Goal: Find specific page/section: Find specific page/section

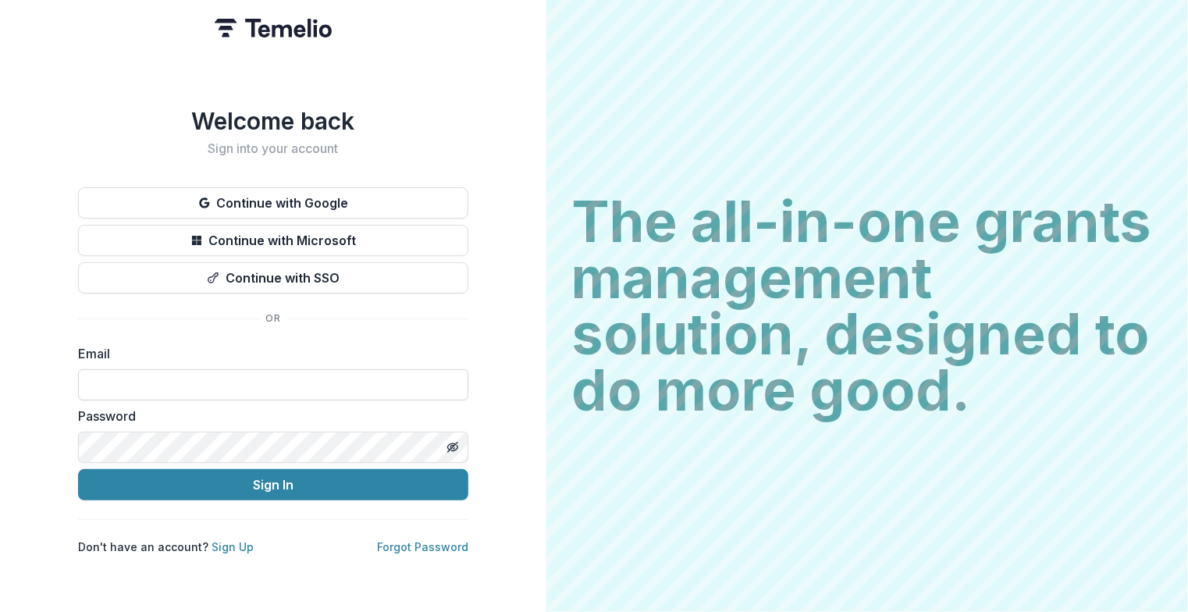
click at [237, 384] on input at bounding box center [273, 384] width 390 height 31
type input "**********"
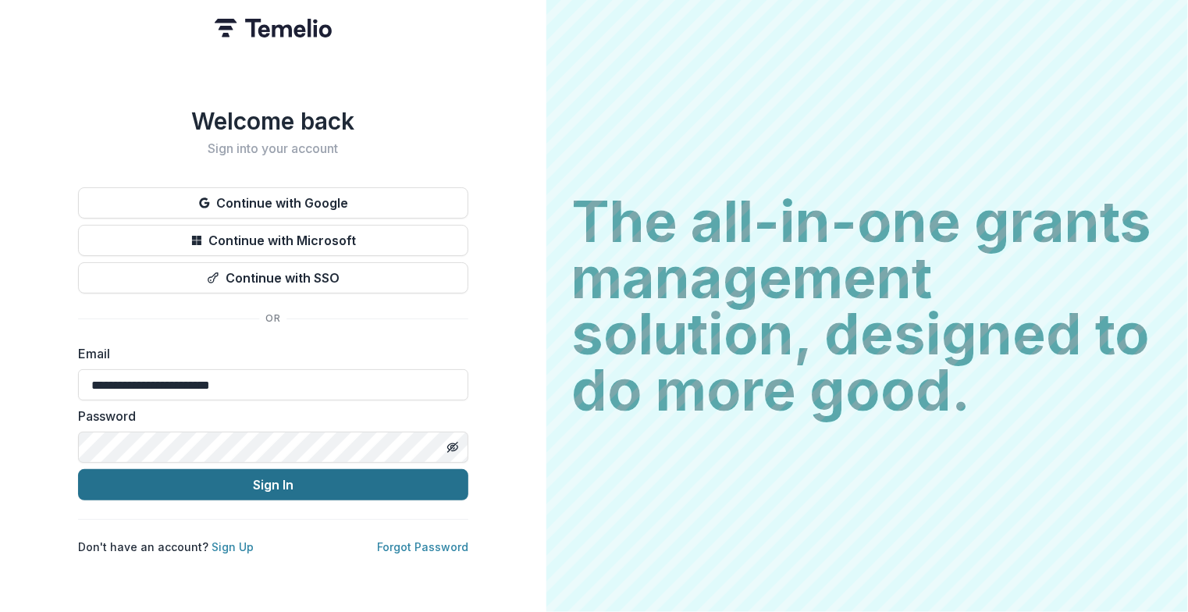
click at [239, 475] on button "Sign In" at bounding box center [273, 484] width 390 height 31
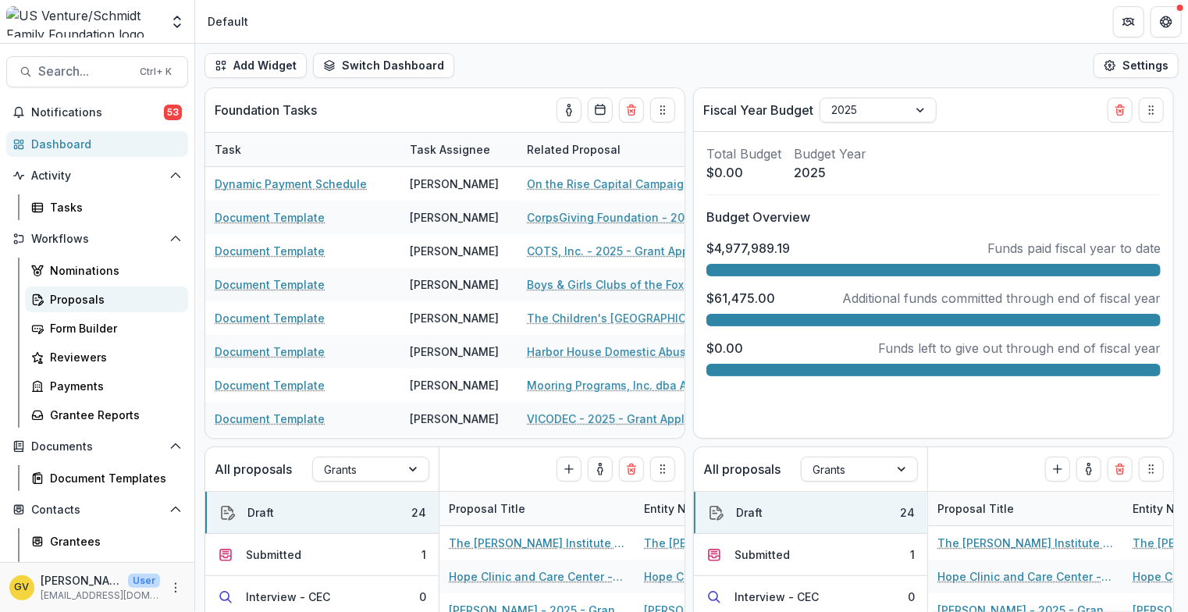
click at [73, 306] on div "Proposals" at bounding box center [113, 299] width 126 height 16
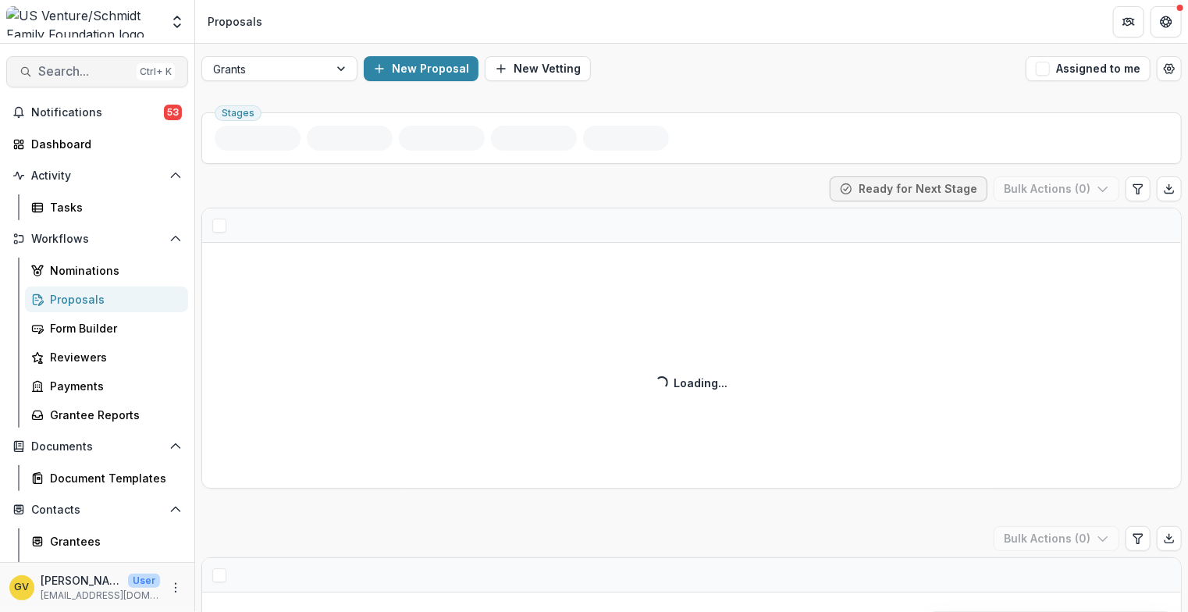
click at [76, 74] on span "Search..." at bounding box center [84, 71] width 92 height 15
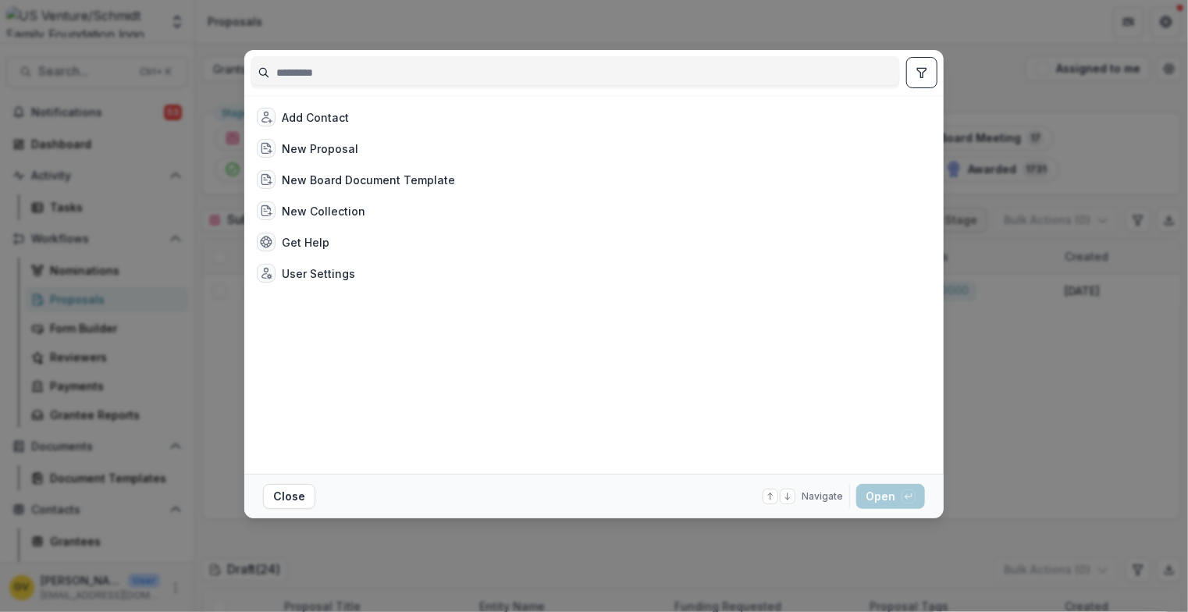
click at [308, 67] on input at bounding box center [575, 72] width 648 height 25
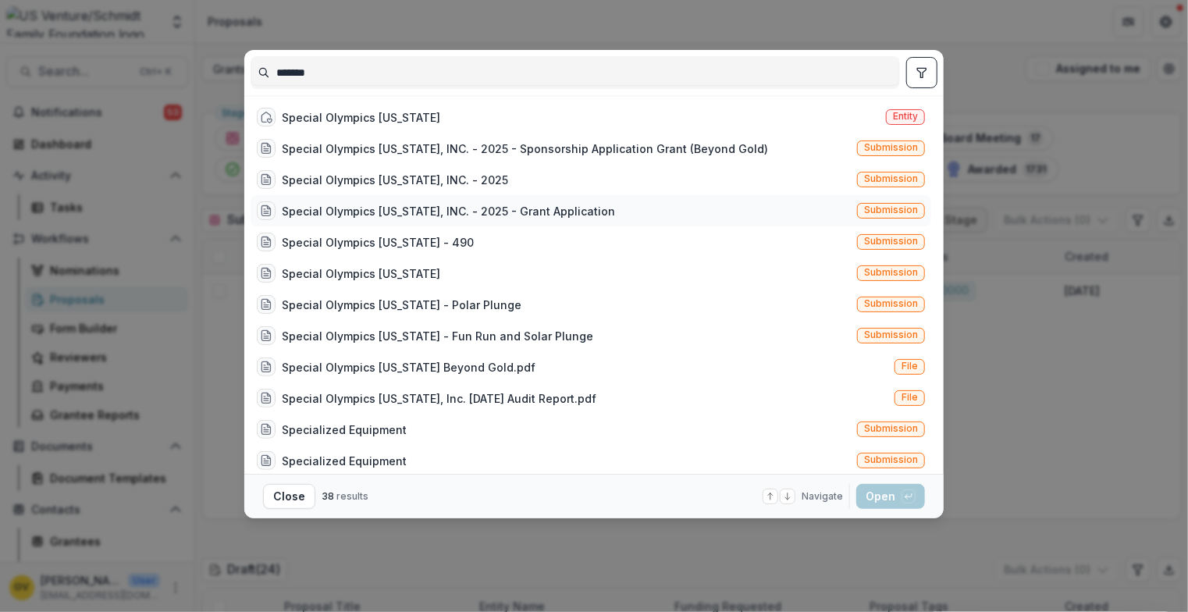
type input "*******"
click at [365, 210] on div "Special Olympics [US_STATE], INC. - 2025 - Grant Application" at bounding box center [448, 211] width 333 height 16
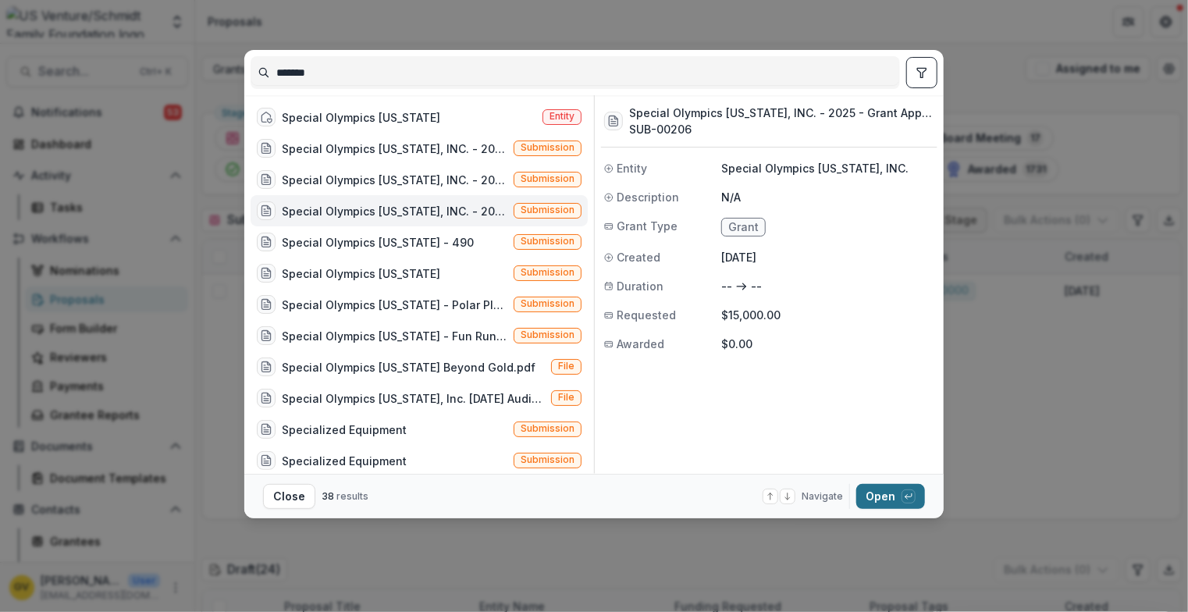
click at [874, 497] on button "Open with enter key" at bounding box center [890, 496] width 69 height 25
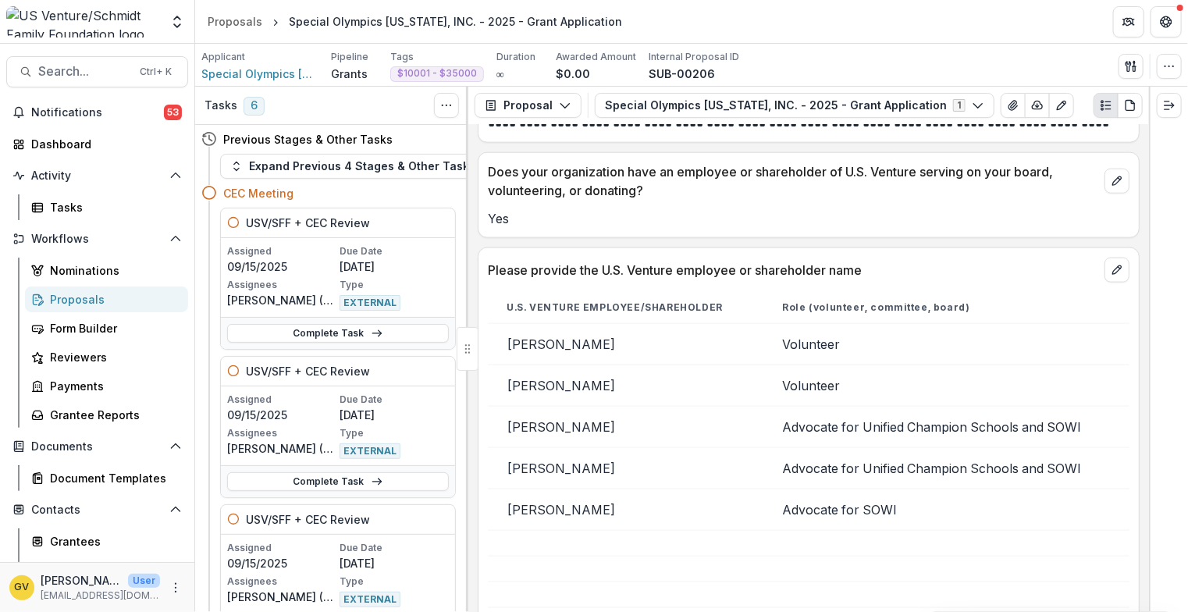
scroll to position [1005, 0]
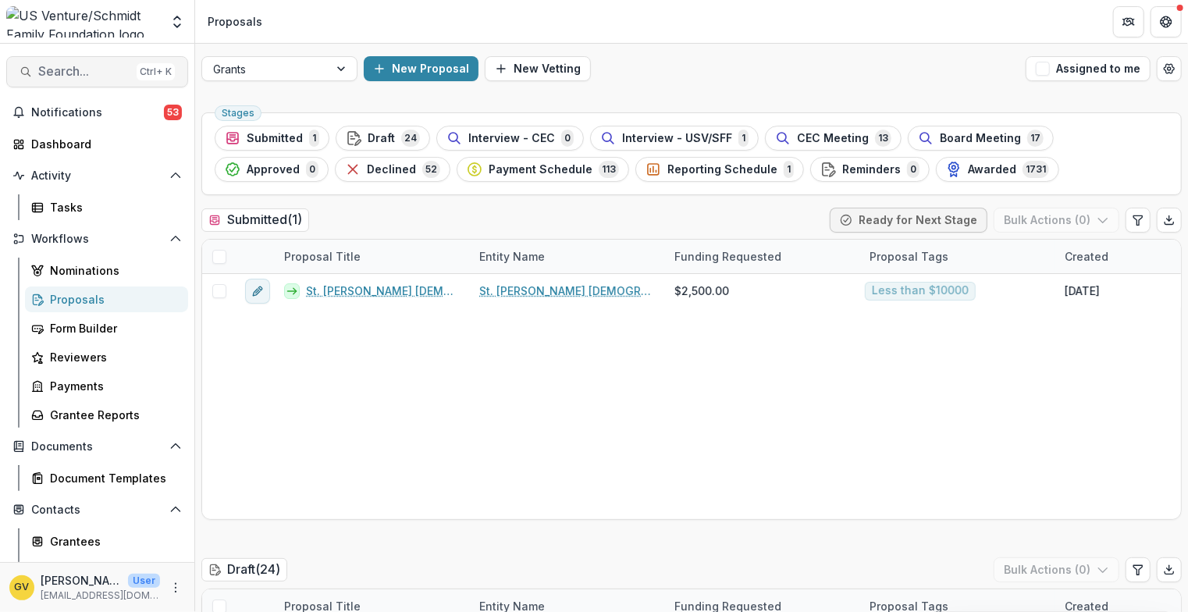
click at [103, 65] on span "Search..." at bounding box center [84, 71] width 92 height 15
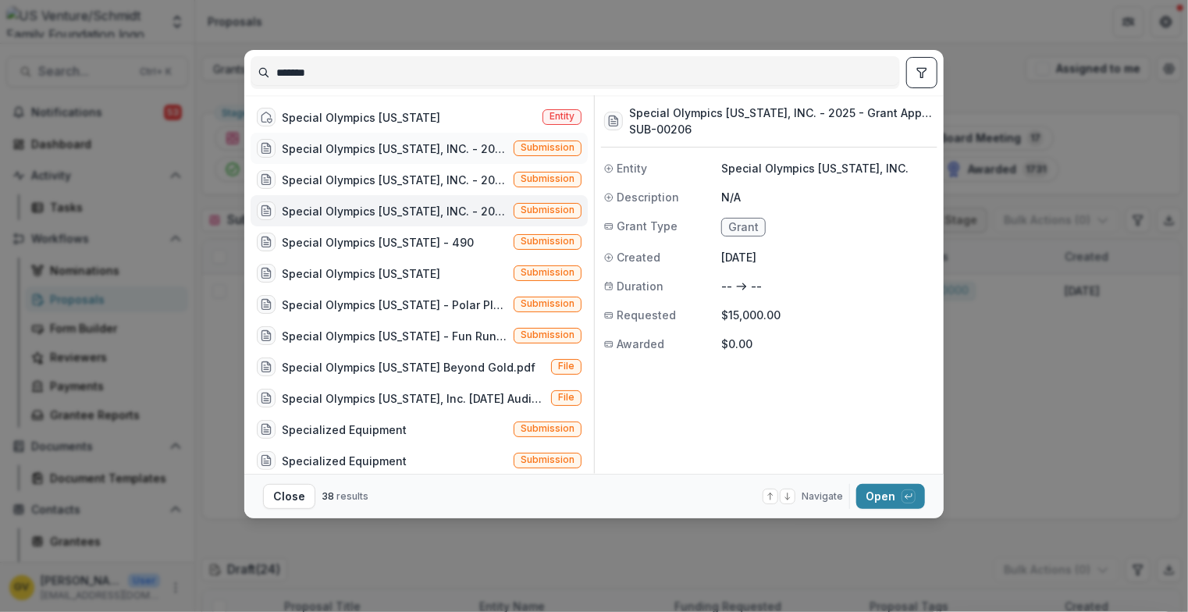
click at [315, 148] on div "Special Olympics [US_STATE], INC. - 2025 - Sponsorship Application Grant (Beyon…" at bounding box center [395, 149] width 226 height 16
click at [333, 177] on div "Special Olympics [US_STATE], INC. - 2025" at bounding box center [395, 180] width 226 height 16
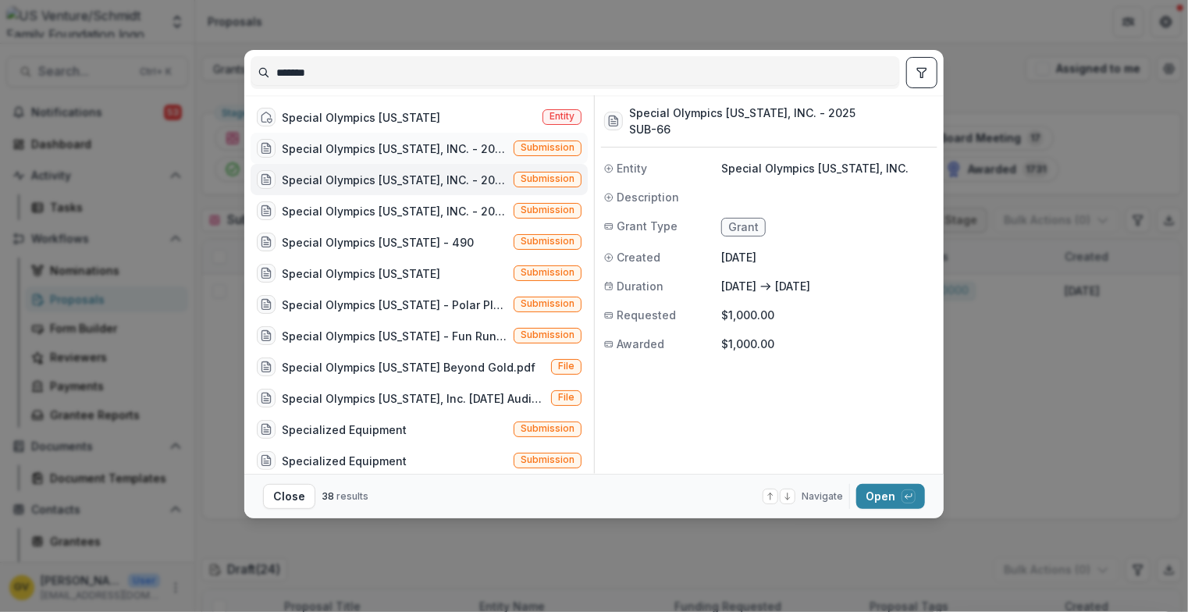
click at [339, 148] on div "Special Olympics [US_STATE], INC. - 2025 - Sponsorship Application Grant (Beyon…" at bounding box center [395, 149] width 226 height 16
click at [784, 571] on div "******* Special Olympics [US_STATE] Entity Special Olympics [US_STATE], INC. - …" at bounding box center [594, 306] width 1188 height 612
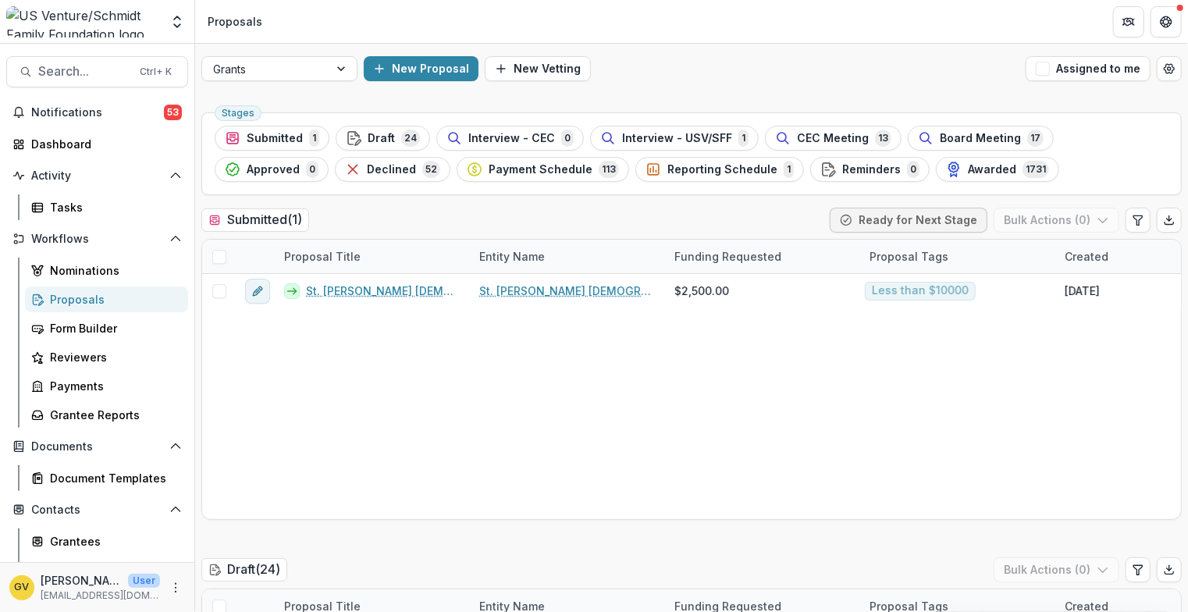
click at [65, 300] on div "Proposals" at bounding box center [113, 299] width 126 height 16
click at [50, 62] on button "Search... Ctrl + K" at bounding box center [97, 71] width 182 height 31
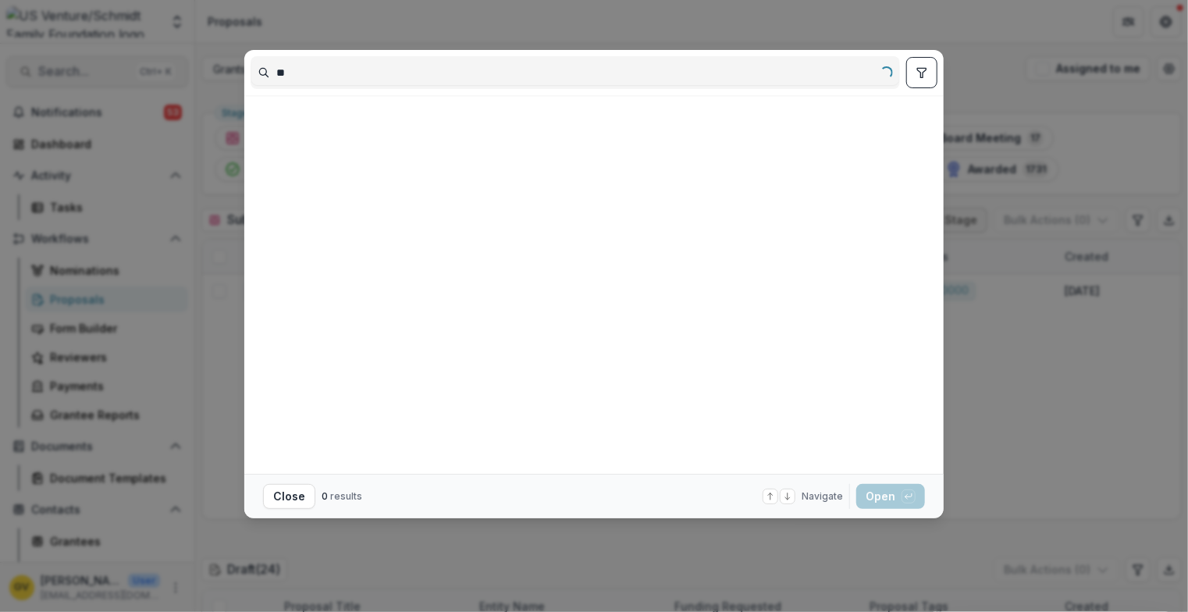
type input "*"
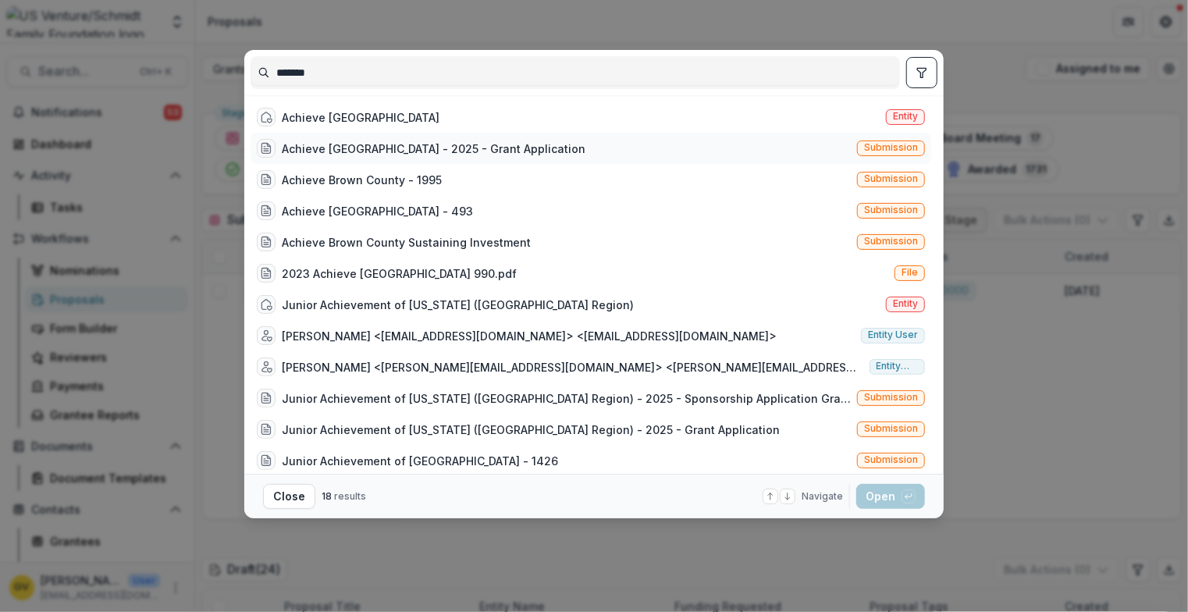
type input "*******"
click at [328, 148] on div "Achieve [GEOGRAPHIC_DATA] - 2025 - Grant Application" at bounding box center [434, 149] width 304 height 16
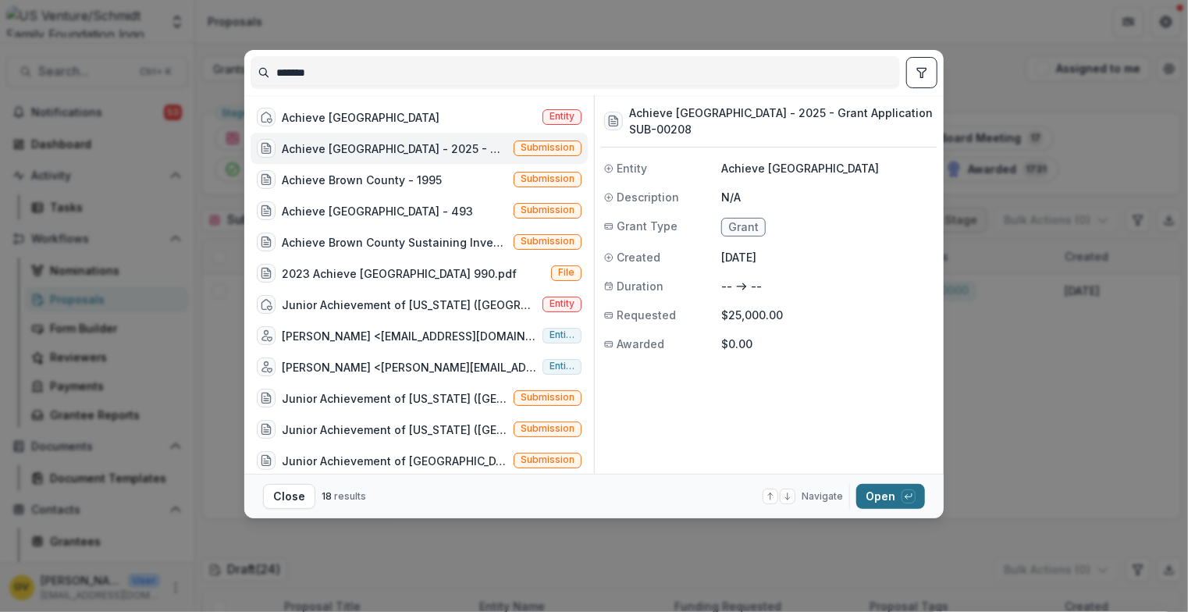
click at [874, 490] on button "Open with enter key" at bounding box center [890, 496] width 69 height 25
